Goal: Browse casually: Explore the website without a specific task or goal

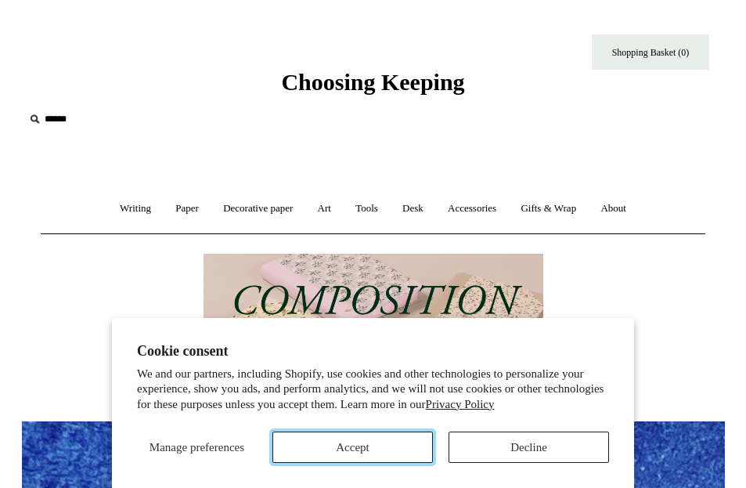
click at [391, 453] on button "Accept" at bounding box center [353, 447] width 161 height 31
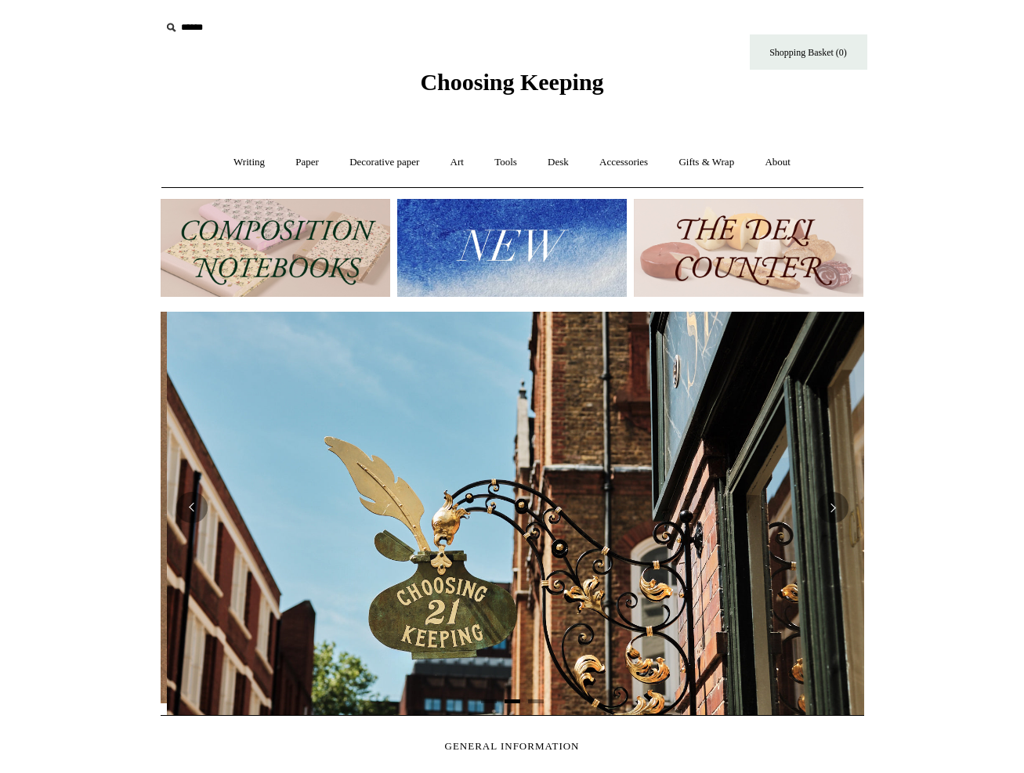
scroll to position [0, 703]
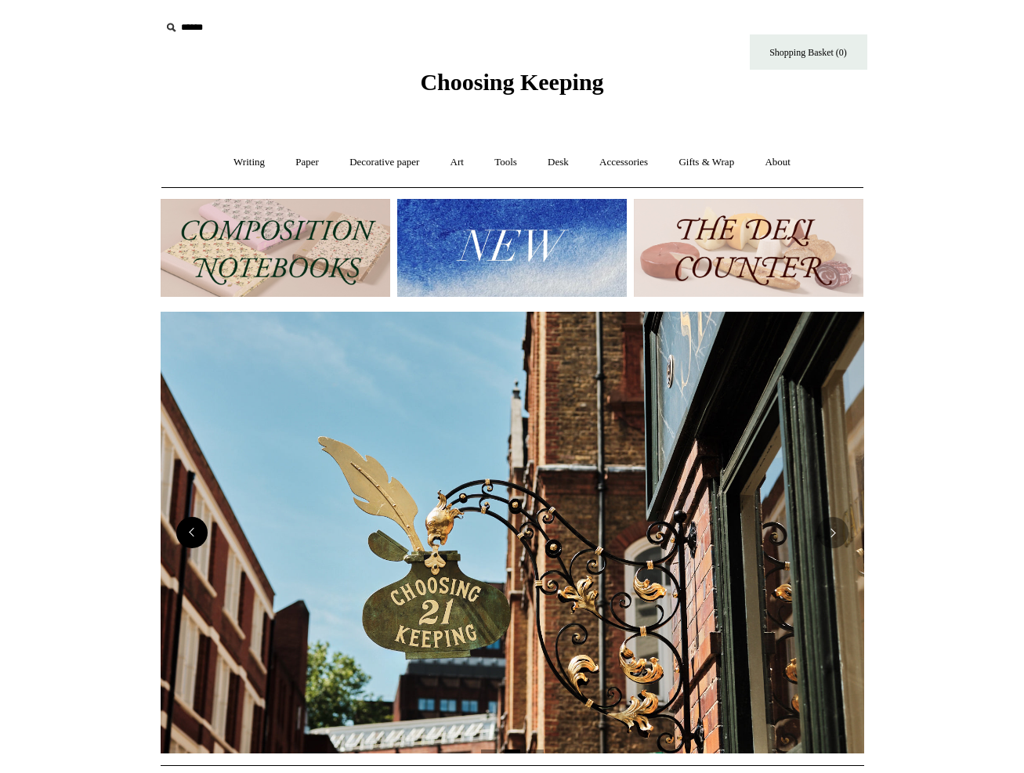
click at [197, 487] on button "Previous" at bounding box center [191, 532] width 31 height 31
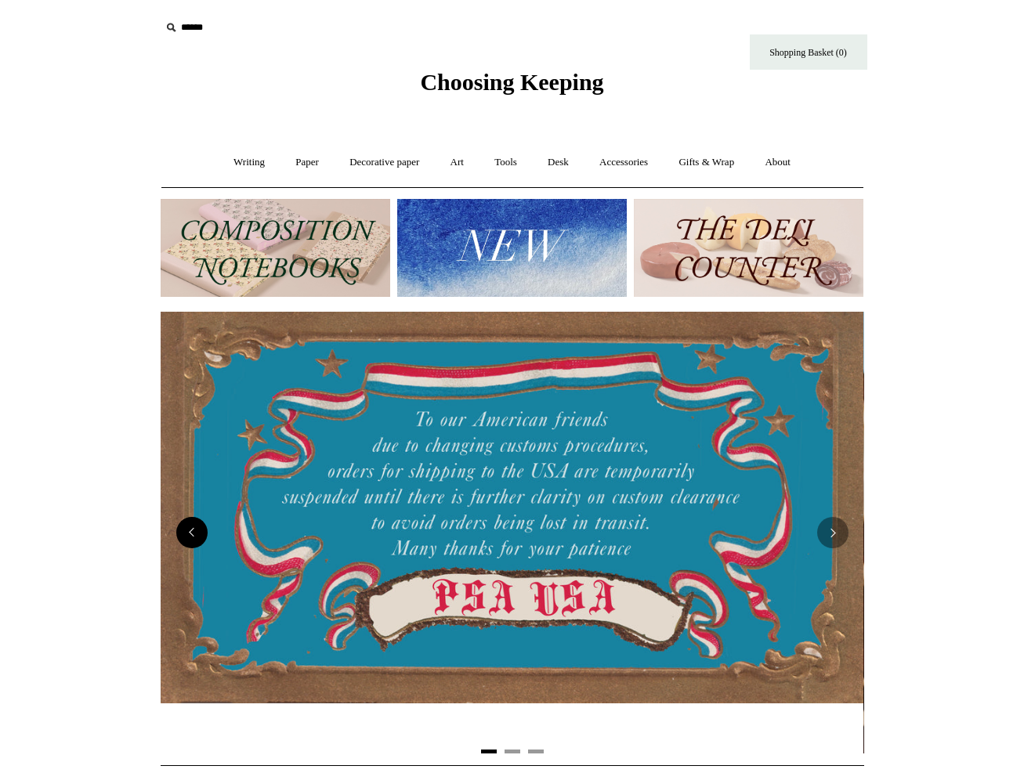
scroll to position [0, 0]
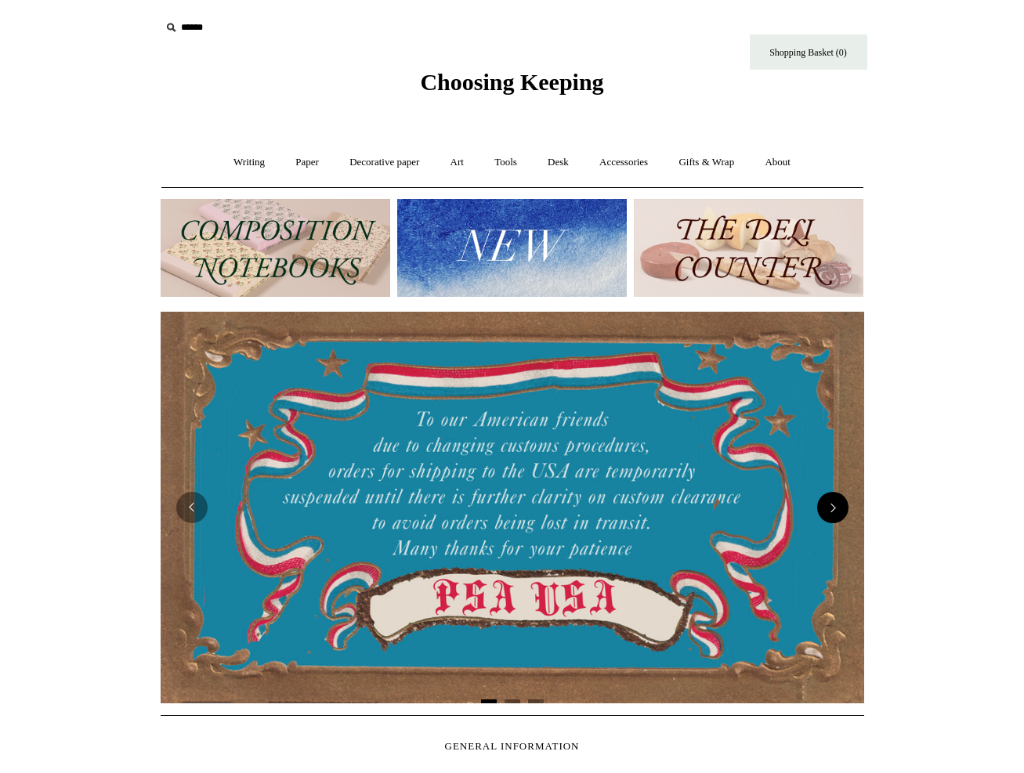
click at [746, 487] on button "Next" at bounding box center [832, 507] width 31 height 31
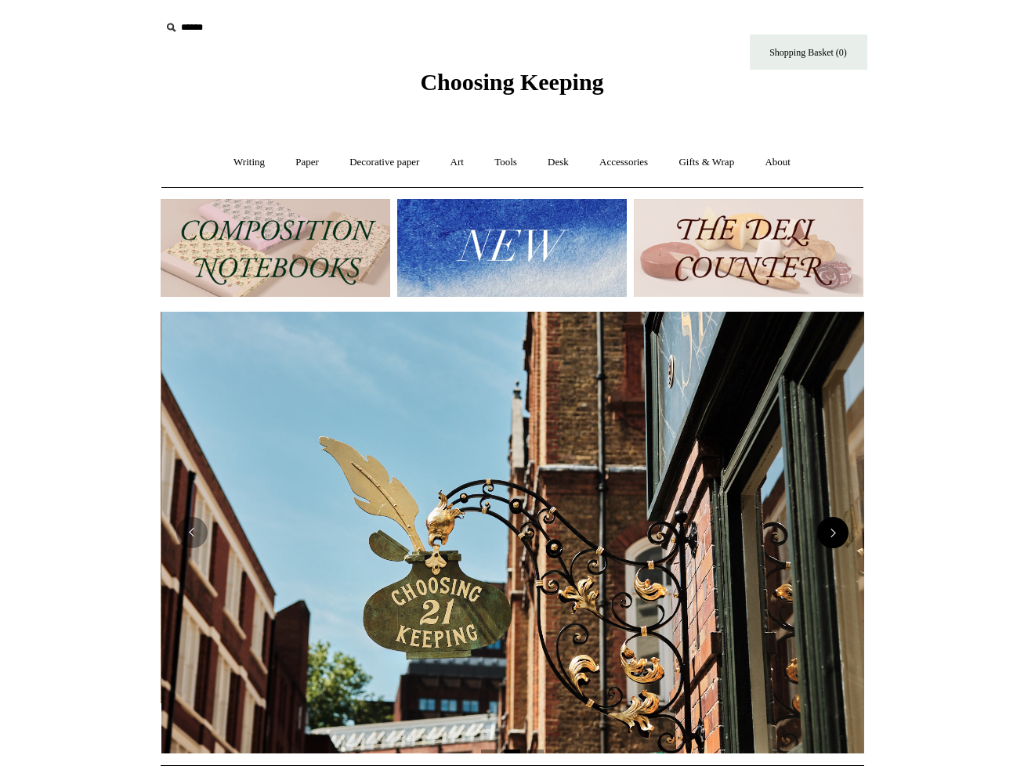
scroll to position [0, 703]
click at [746, 487] on button "Next" at bounding box center [832, 532] width 31 height 31
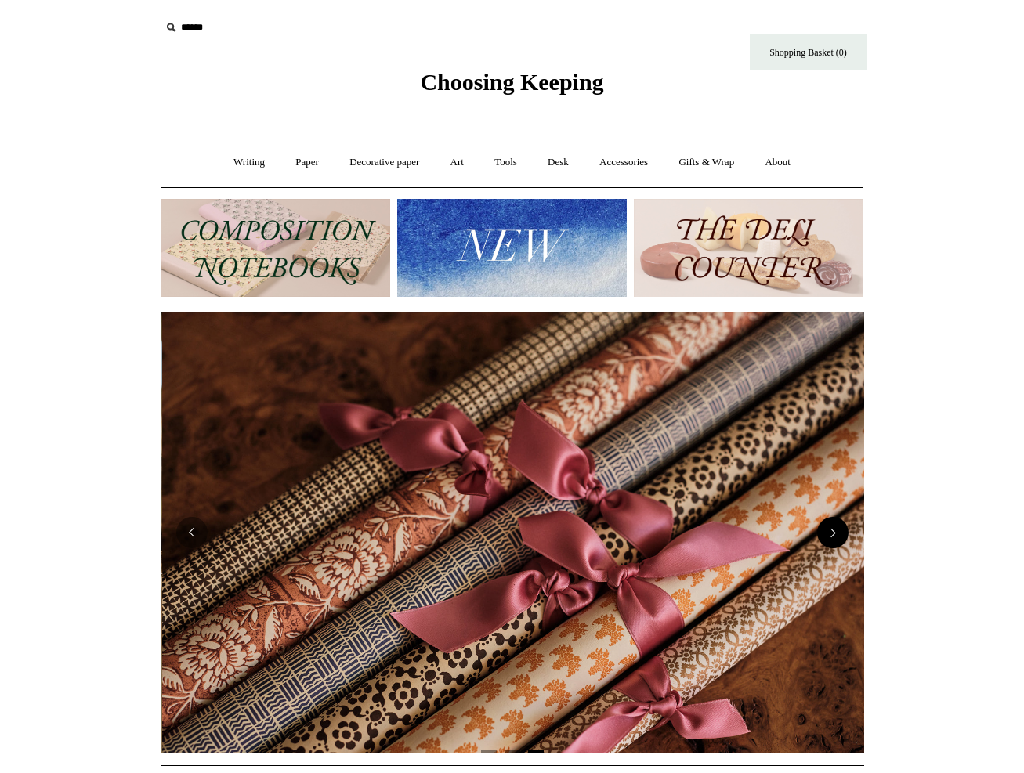
scroll to position [0, 1407]
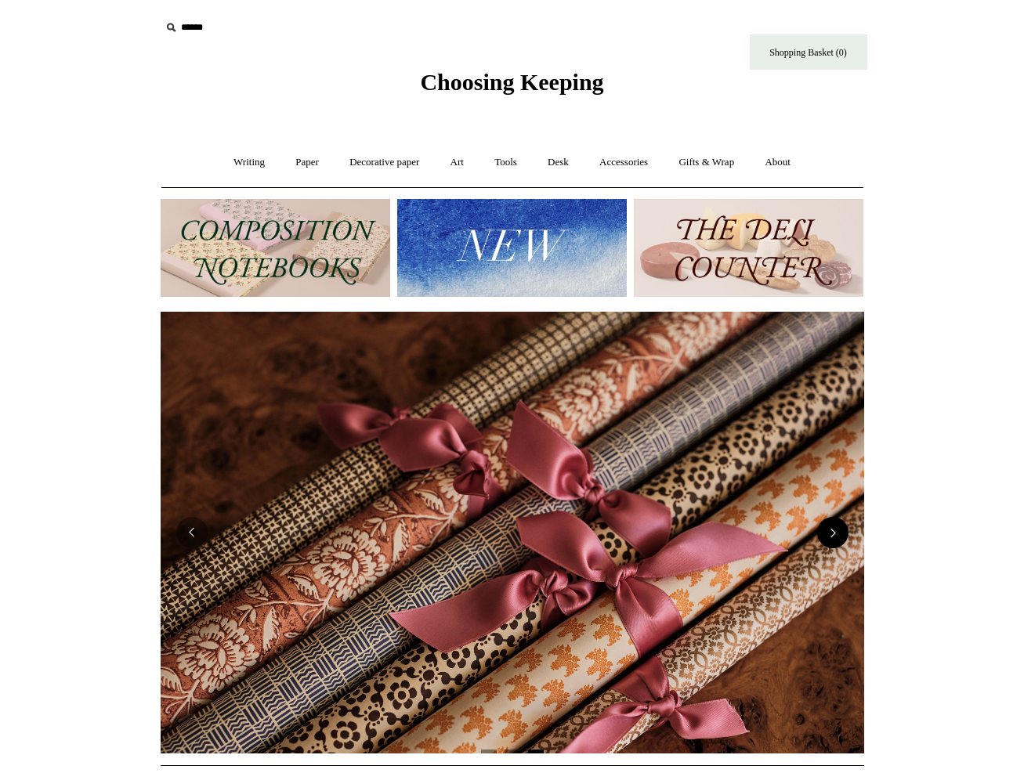
click at [746, 487] on button "Next" at bounding box center [832, 532] width 31 height 31
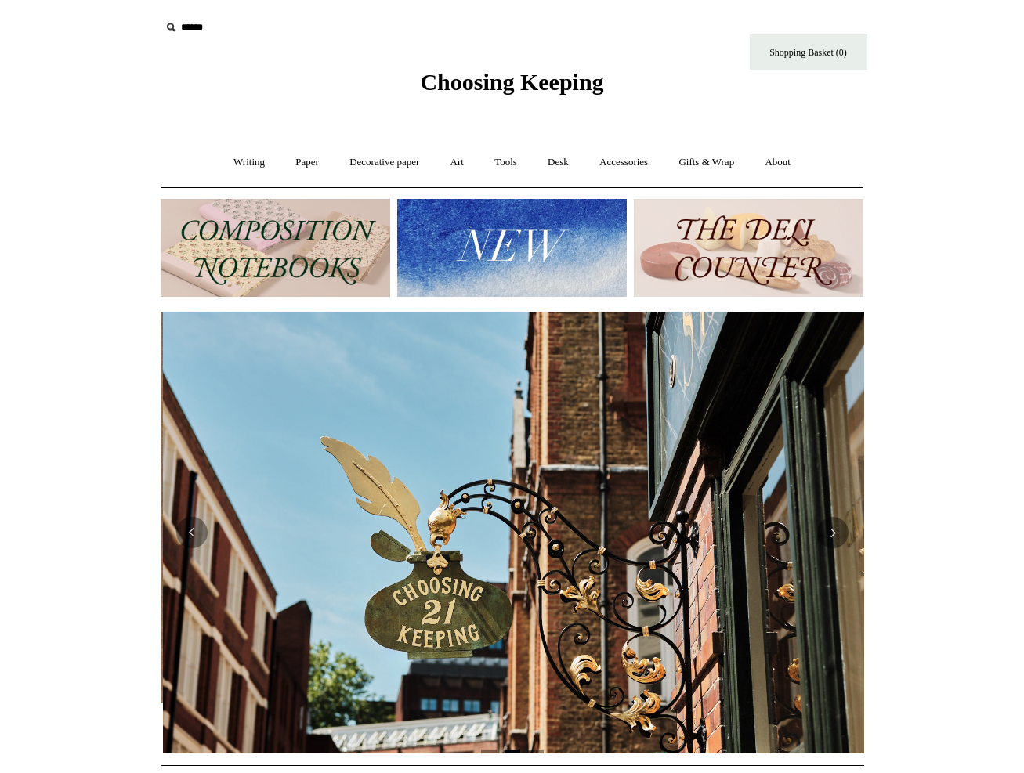
scroll to position [0, 703]
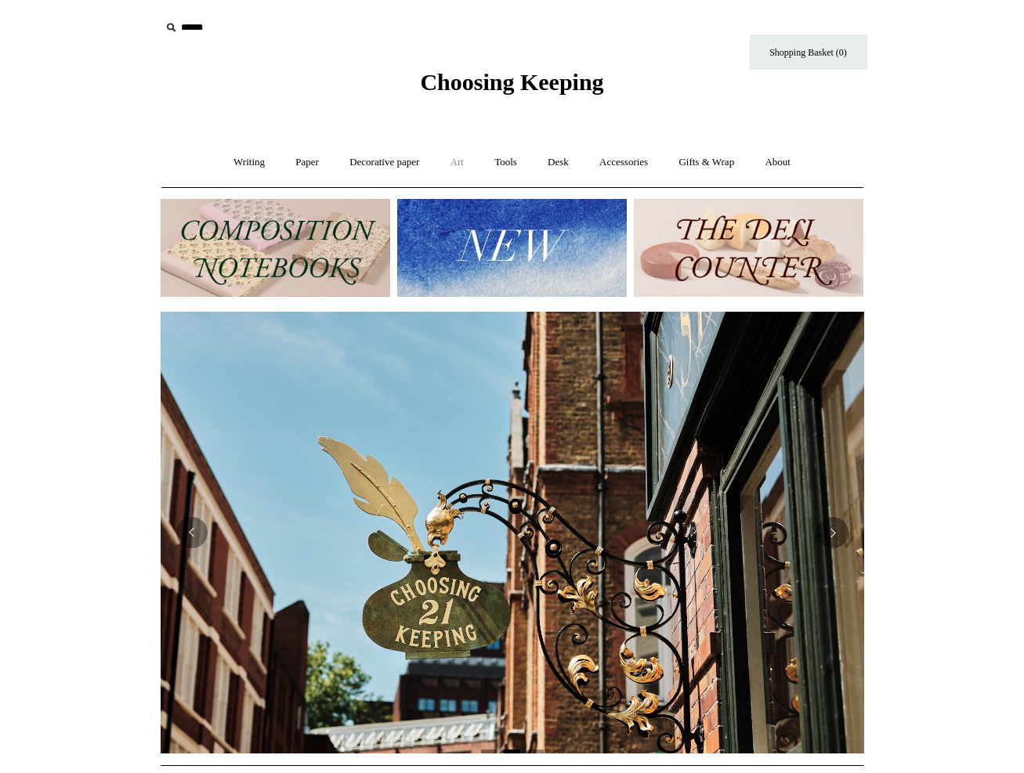
click at [466, 164] on link "Art +" at bounding box center [457, 163] width 42 height 42
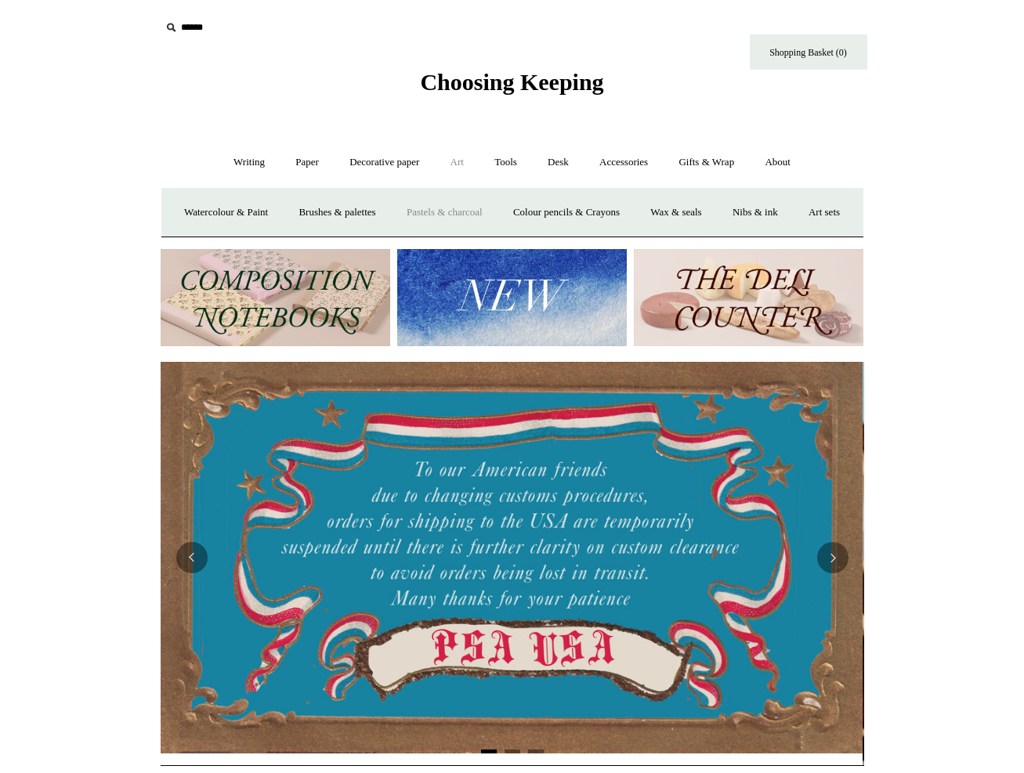
scroll to position [0, 0]
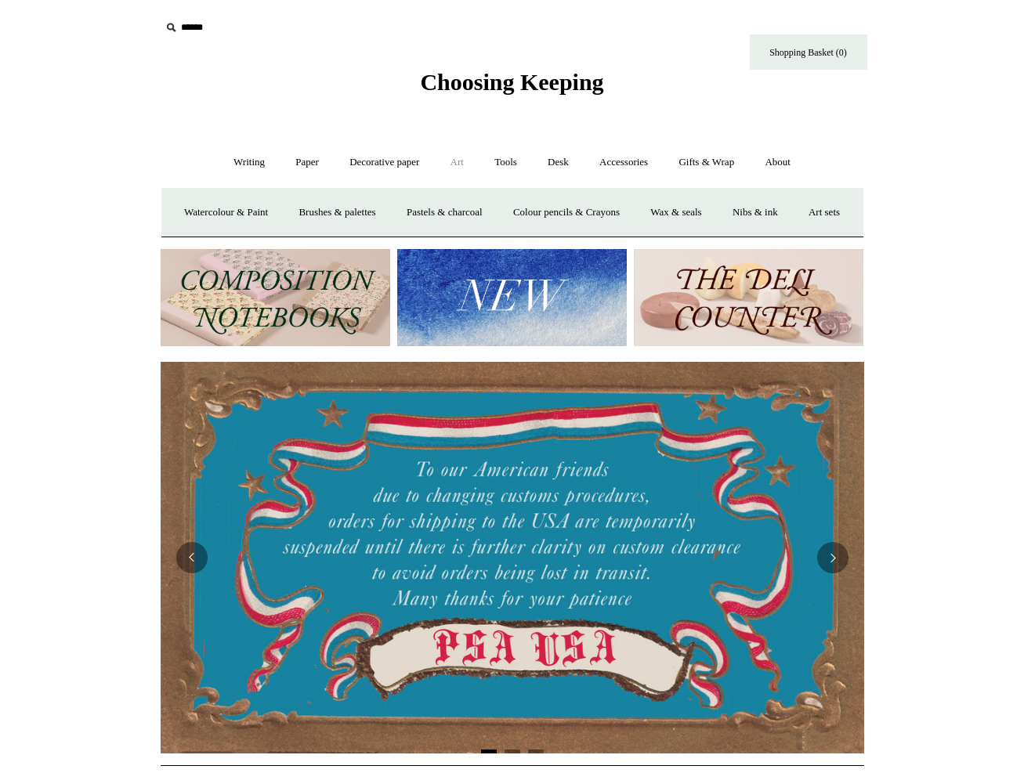
click at [291, 331] on img at bounding box center [276, 298] width 230 height 98
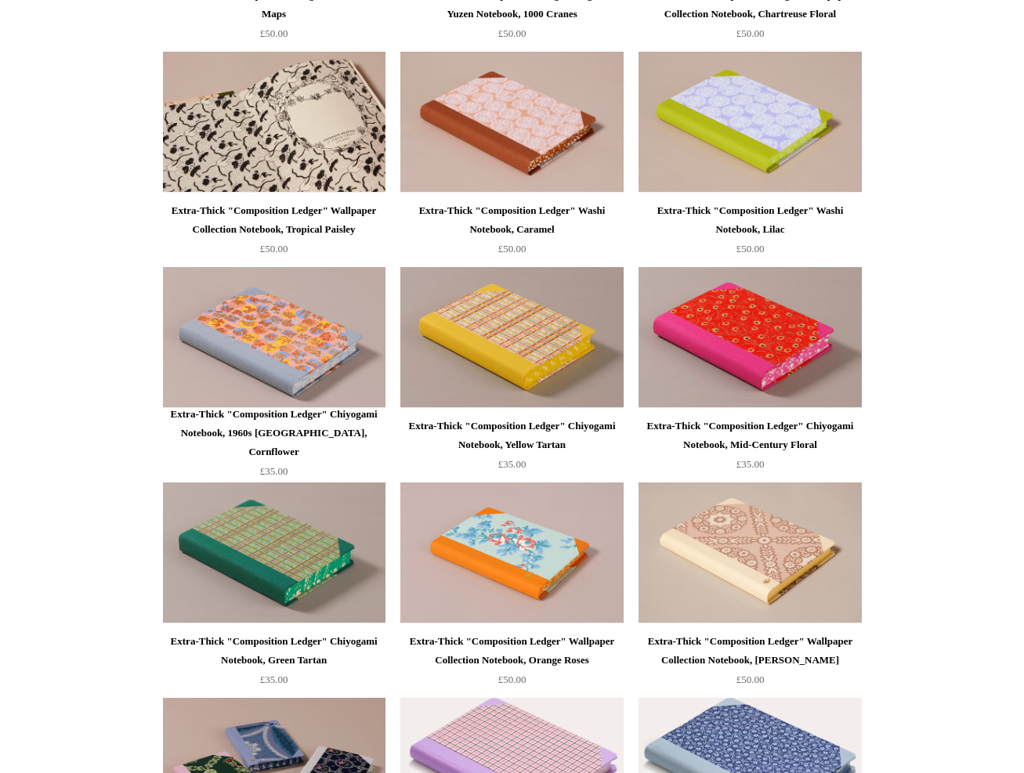
scroll to position [1018, 0]
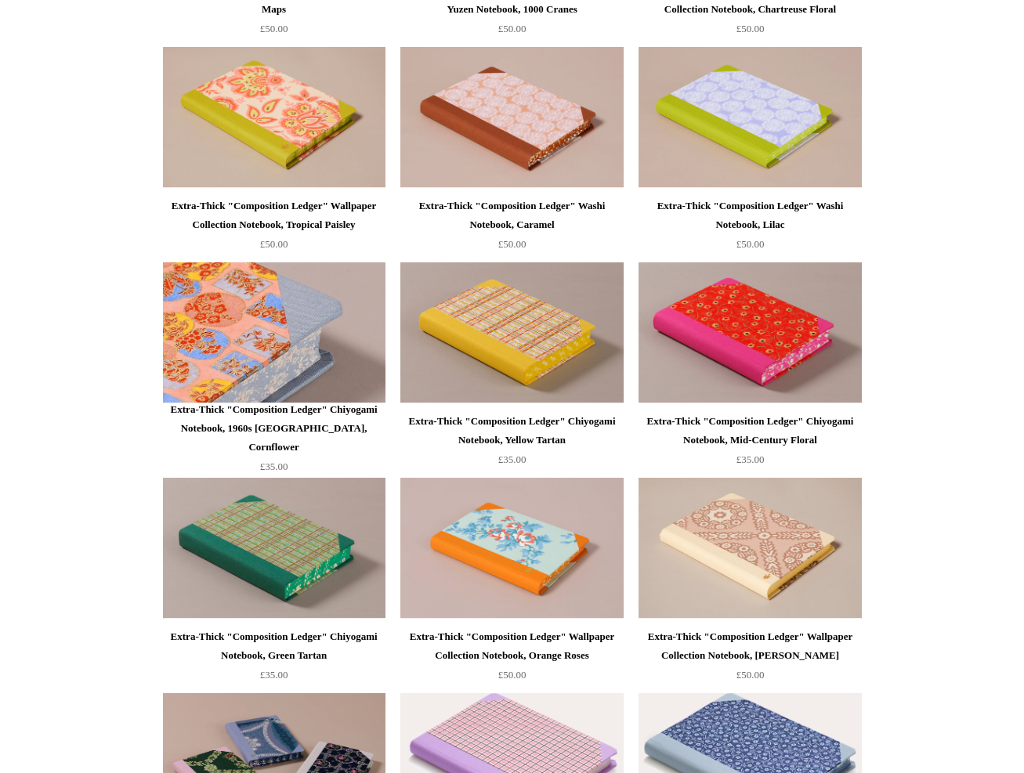
click at [284, 324] on img at bounding box center [274, 332] width 222 height 141
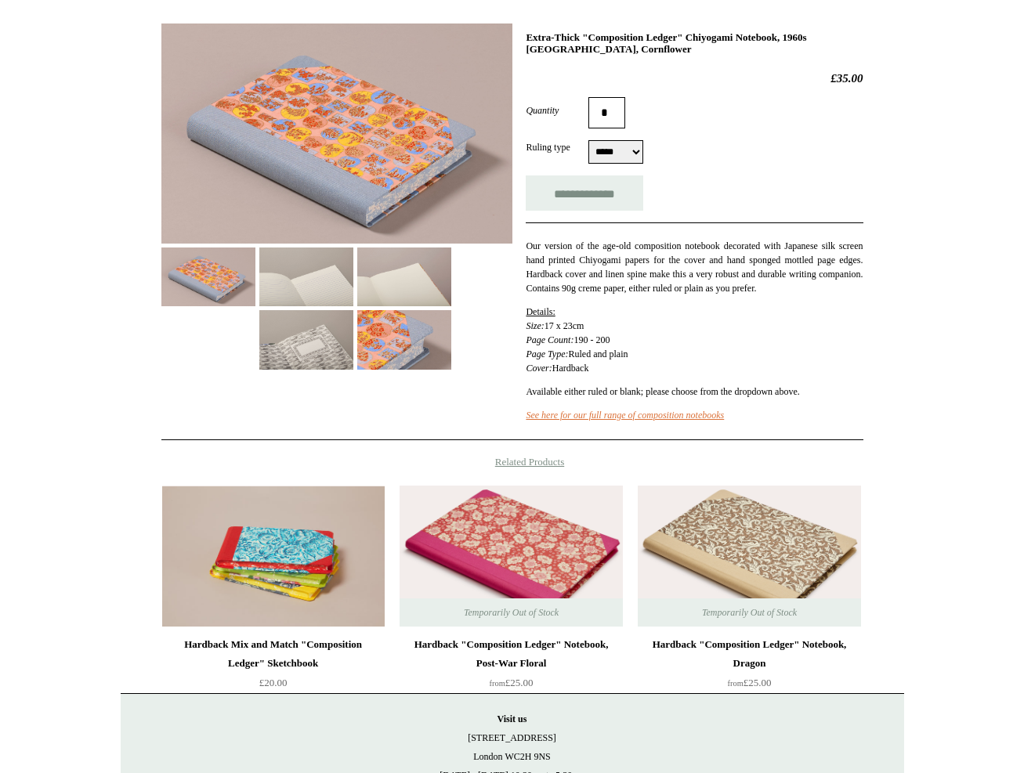
scroll to position [398, 0]
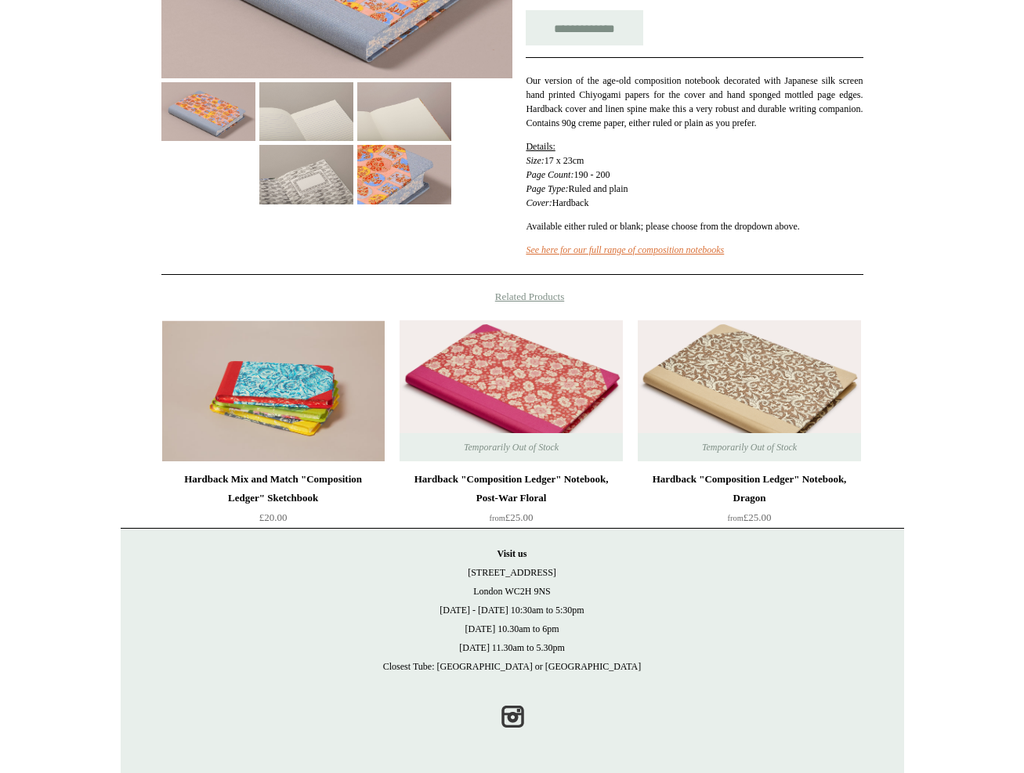
click at [534, 392] on img at bounding box center [510, 390] width 222 height 141
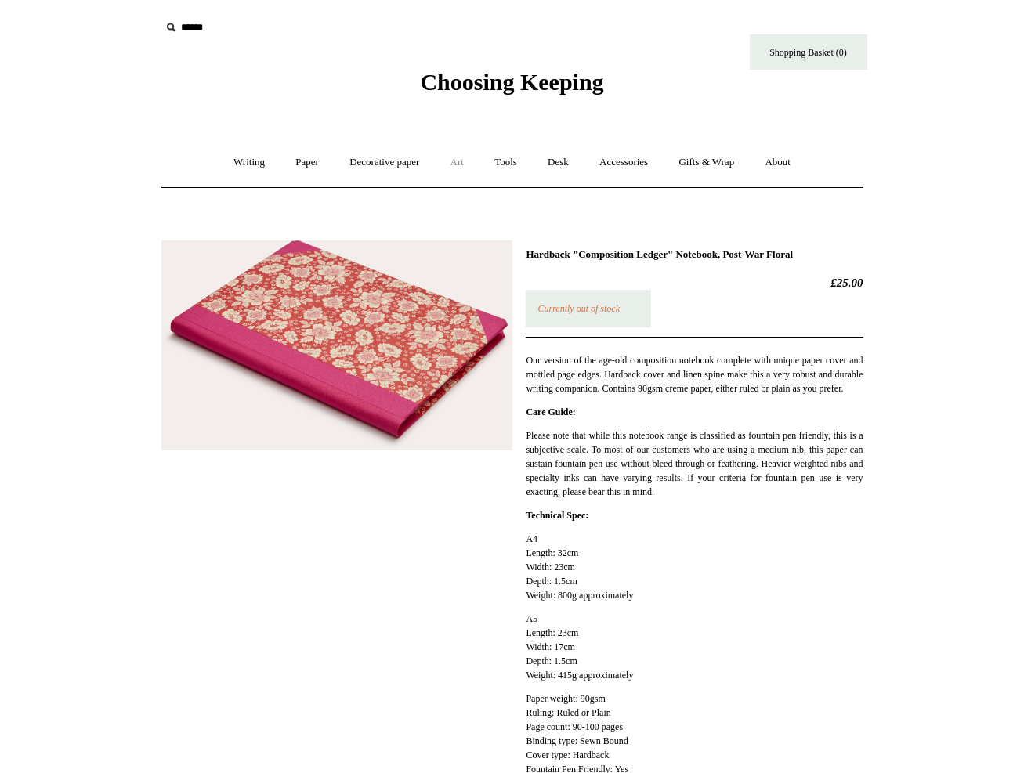
click at [450, 162] on link "Art +" at bounding box center [457, 163] width 42 height 42
